Goal: Contribute content: Add original content to the website for others to see

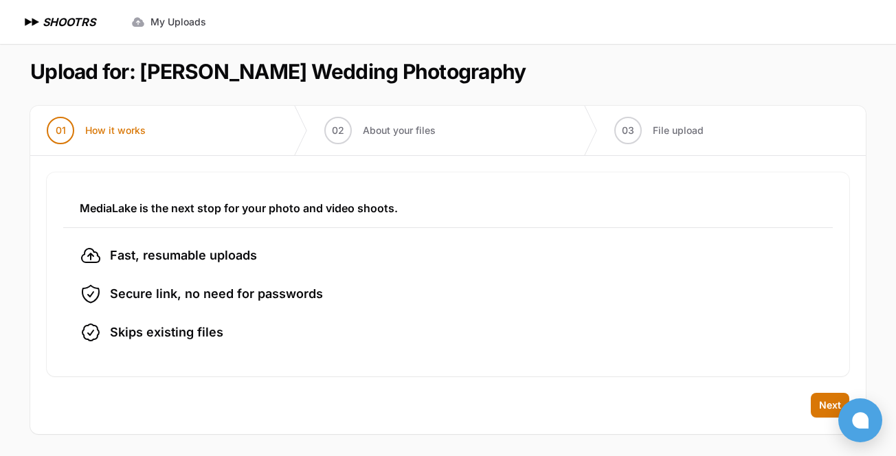
scroll to position [7, 0]
click at [820, 405] on span "Next" at bounding box center [830, 406] width 22 height 14
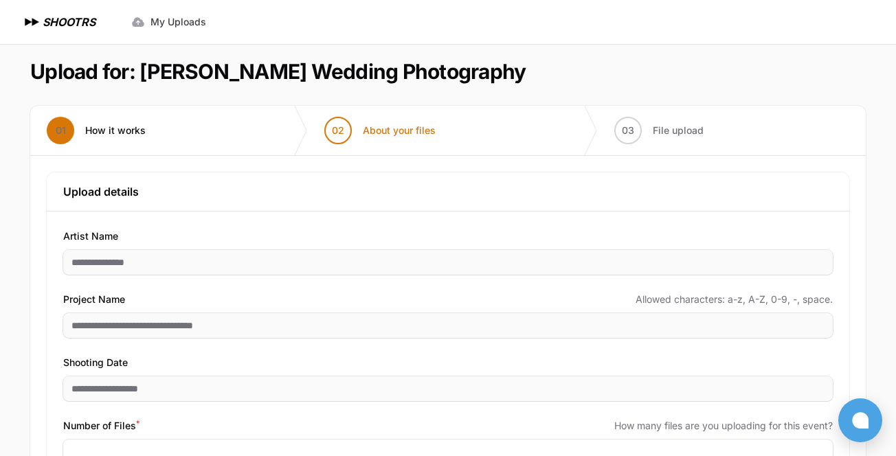
scroll to position [111, 0]
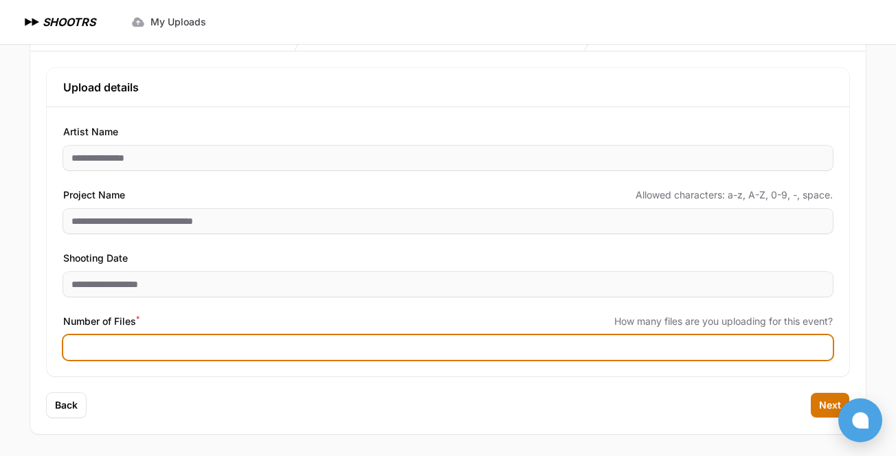
click at [114, 348] on input "Number of Files *" at bounding box center [448, 347] width 770 height 25
type input "****"
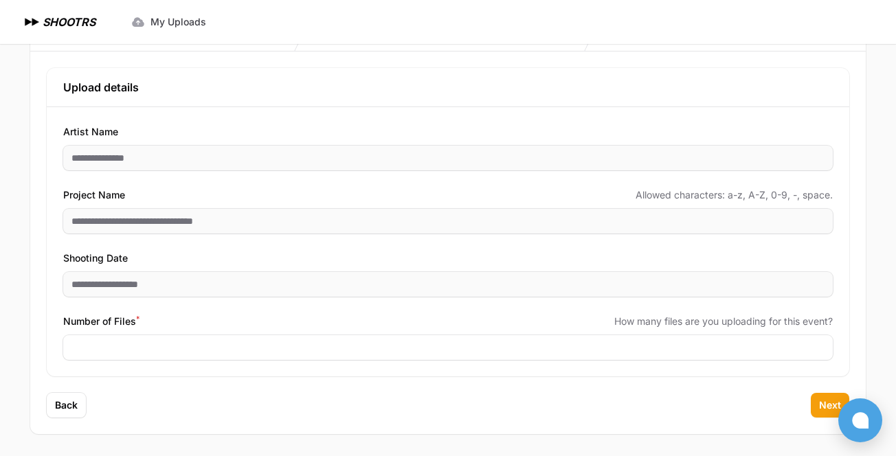
click at [823, 404] on span "Next" at bounding box center [830, 406] width 22 height 14
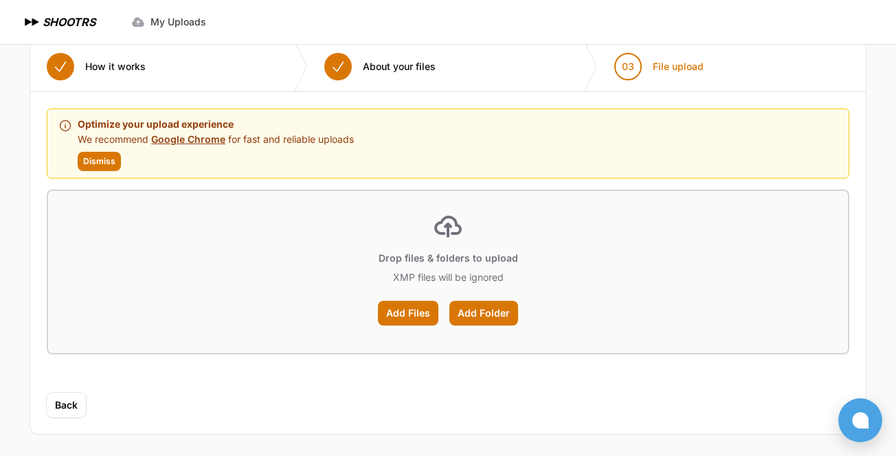
scroll to position [71, 0]
click at [414, 309] on label "Add Files" at bounding box center [408, 313] width 60 height 25
click at [0, 0] on input "Add Files" at bounding box center [0, 0] width 0 height 0
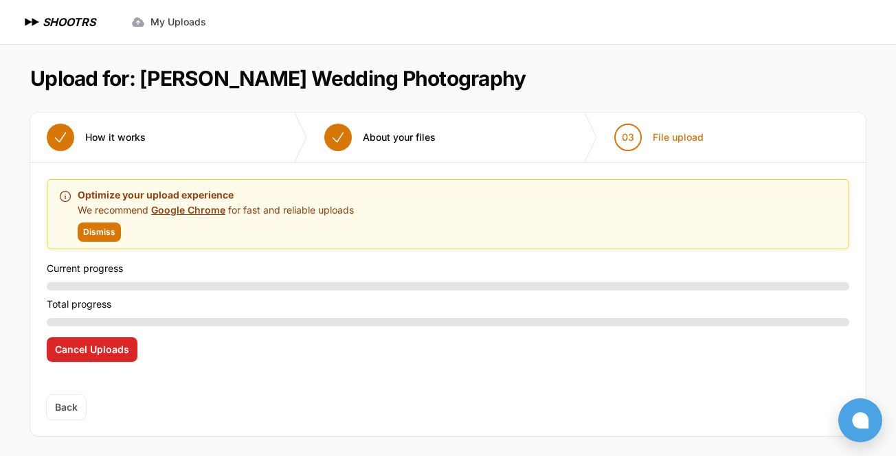
scroll to position [0, 0]
click at [110, 230] on span "Dismiss" at bounding box center [99, 232] width 32 height 11
